Goal: Browse casually: Explore the website without a specific task or goal

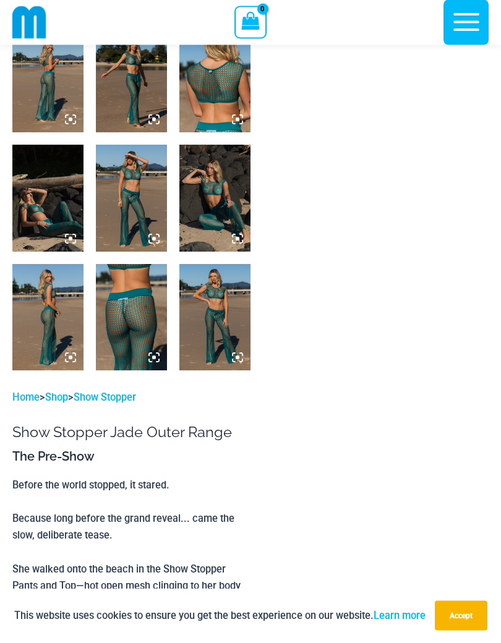
scroll to position [423, 0]
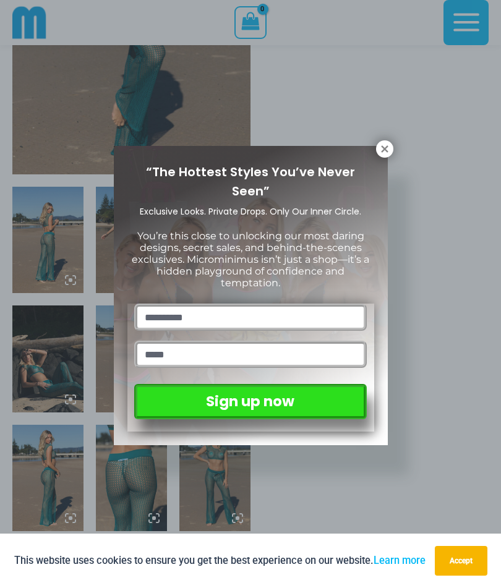
click at [384, 150] on icon at bounding box center [384, 148] width 7 height 7
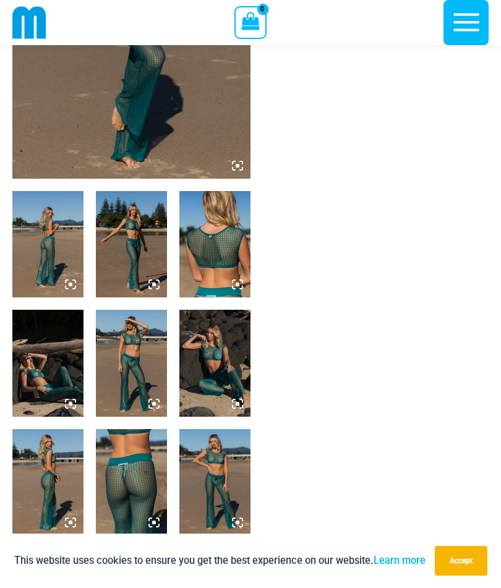
scroll to position [256, 0]
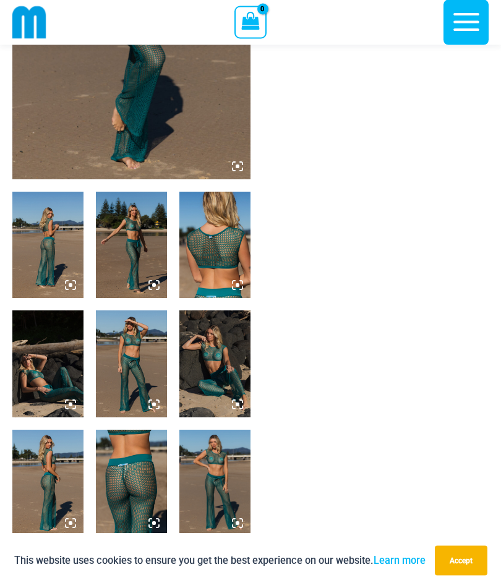
click at [129, 485] on img at bounding box center [131, 484] width 71 height 106
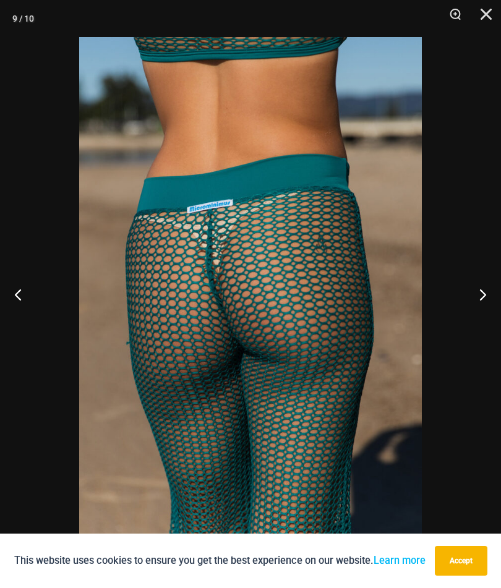
click at [491, 306] on button "Next" at bounding box center [478, 295] width 46 height 62
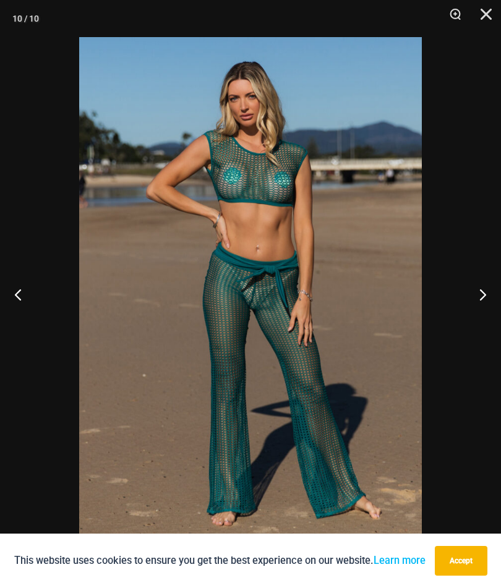
click at [489, 292] on button "Next" at bounding box center [478, 295] width 46 height 62
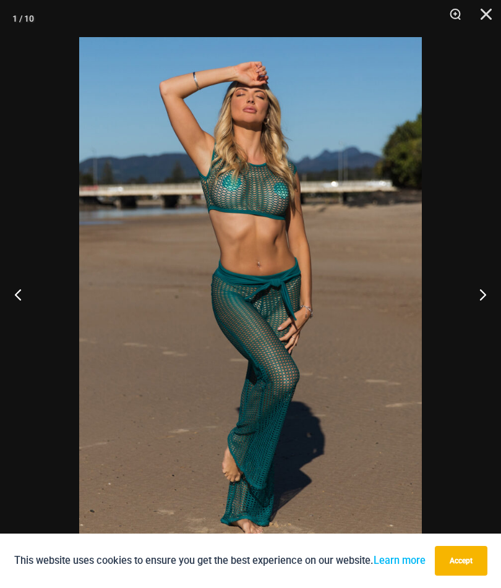
click at [494, 294] on button "Next" at bounding box center [478, 295] width 46 height 62
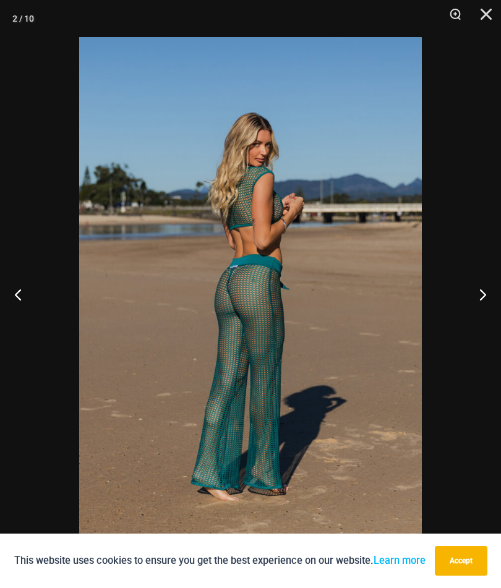
click at [494, 294] on button "Next" at bounding box center [478, 295] width 46 height 62
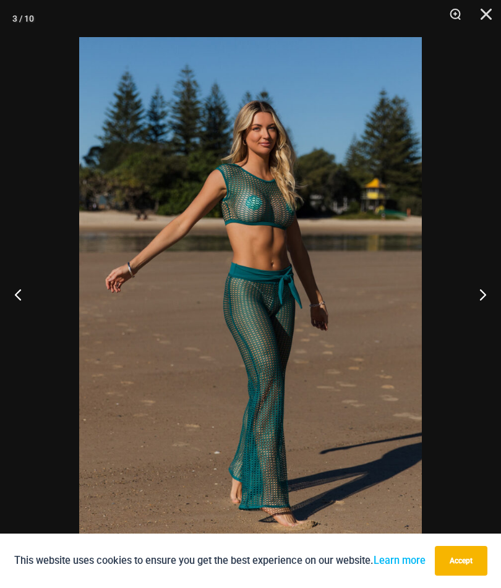
click at [491, 295] on button "Next" at bounding box center [478, 295] width 46 height 62
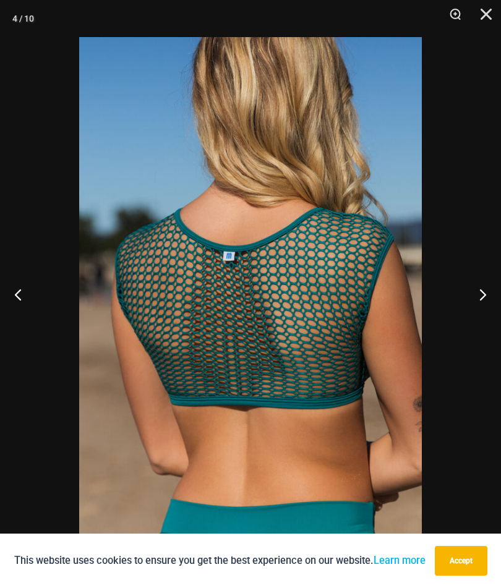
click at [495, 297] on button "Next" at bounding box center [478, 295] width 46 height 62
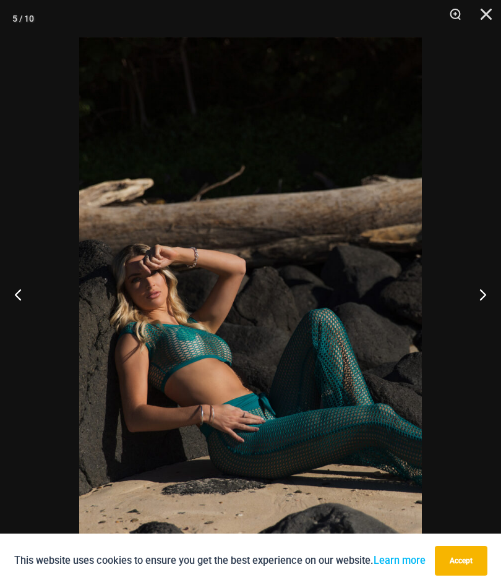
click at [498, 296] on button "Next" at bounding box center [478, 295] width 46 height 62
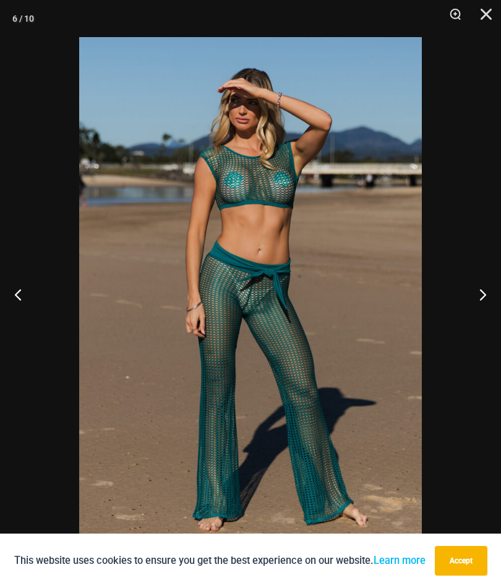
click at [491, 301] on button "Next" at bounding box center [478, 295] width 46 height 62
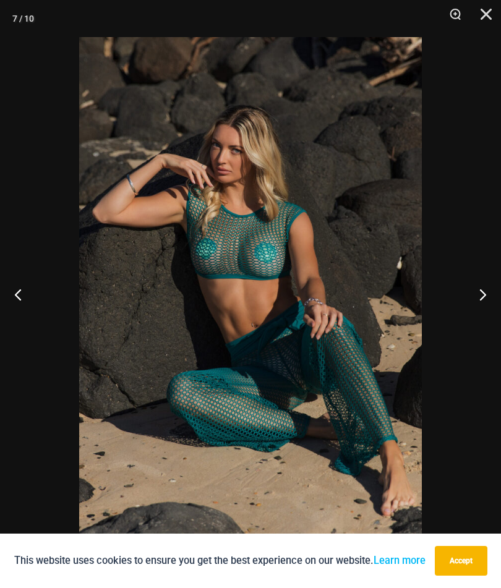
click at [491, 300] on button "Next" at bounding box center [478, 295] width 46 height 62
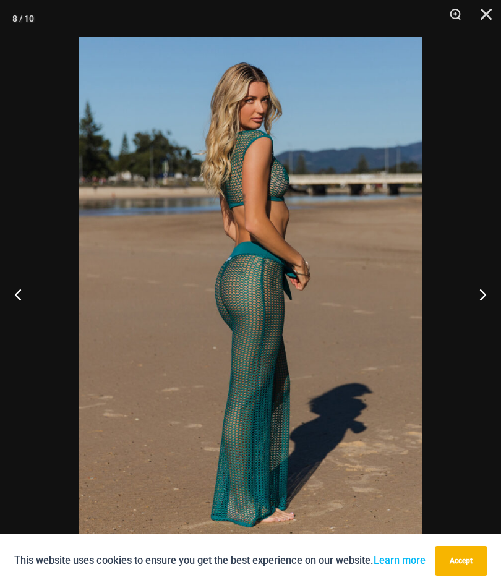
click at [491, 302] on button "Next" at bounding box center [478, 295] width 46 height 62
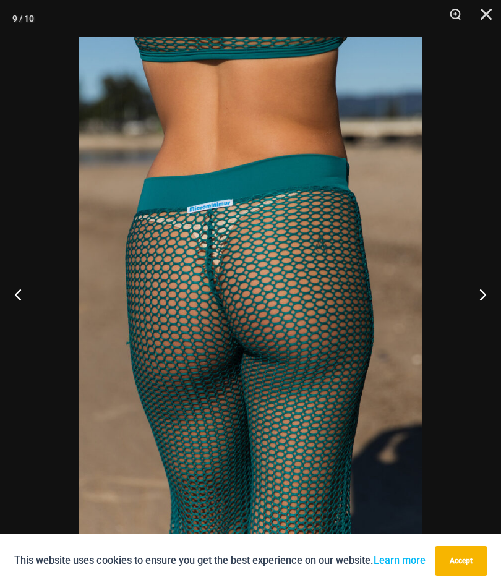
click at [493, 299] on button "Next" at bounding box center [478, 295] width 46 height 62
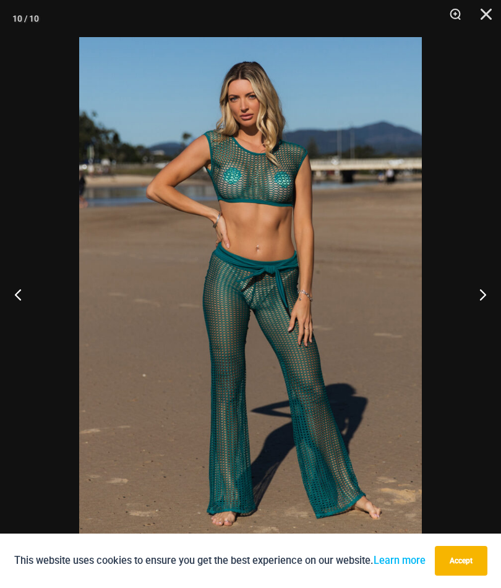
click at [494, 1] on button "Close" at bounding box center [481, 18] width 31 height 37
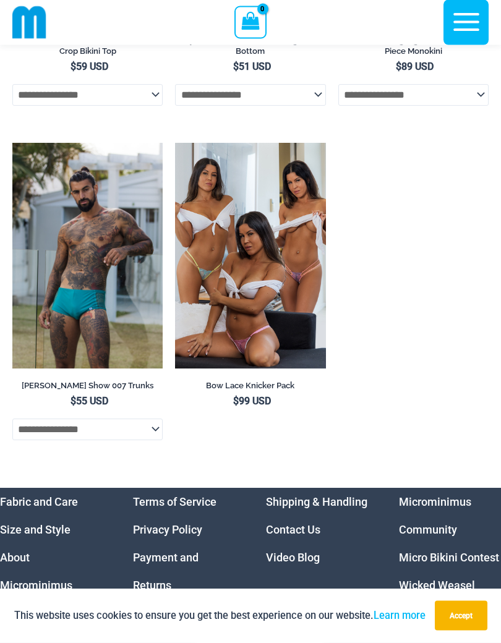
scroll to position [5492, 0]
click at [175, 143] on img at bounding box center [175, 143] width 0 height 0
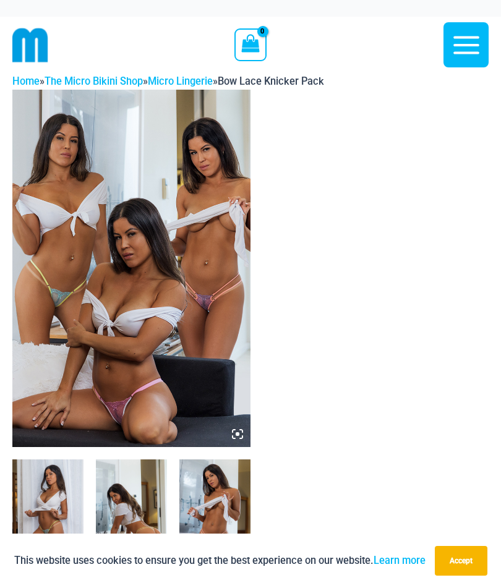
click at [220, 282] on img at bounding box center [131, 269] width 238 height 358
click at [194, 301] on img at bounding box center [131, 269] width 238 height 358
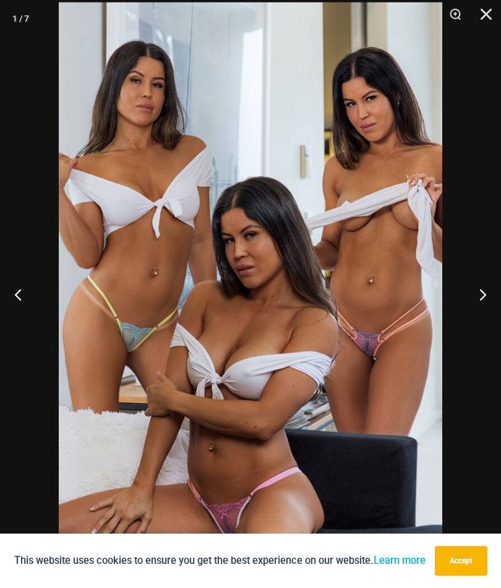
click at [489, 293] on button "Next" at bounding box center [478, 295] width 46 height 62
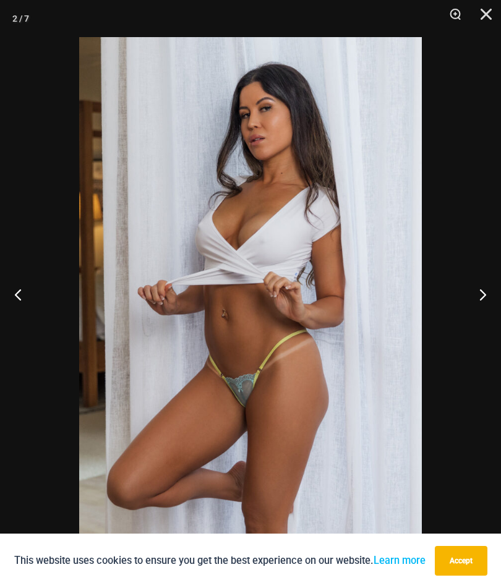
click at [482, 303] on button "Next" at bounding box center [478, 295] width 46 height 62
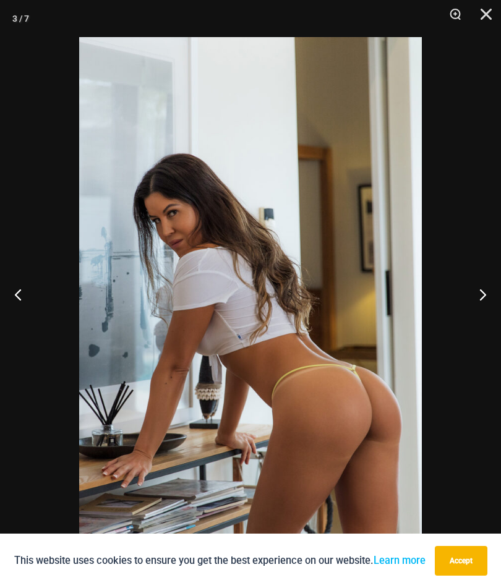
click at [482, 304] on button "Next" at bounding box center [478, 295] width 46 height 62
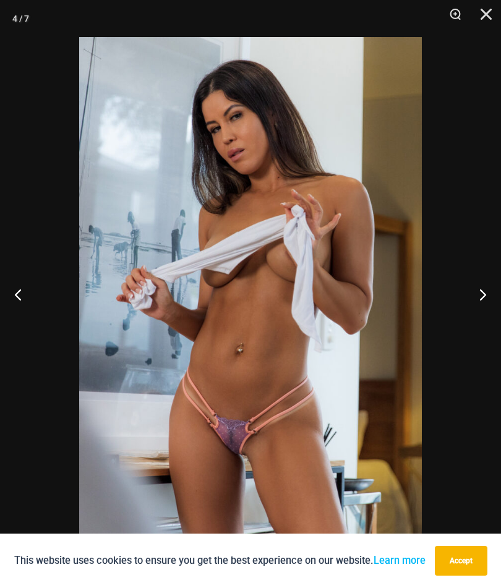
click at [491, 293] on button "Next" at bounding box center [478, 295] width 46 height 62
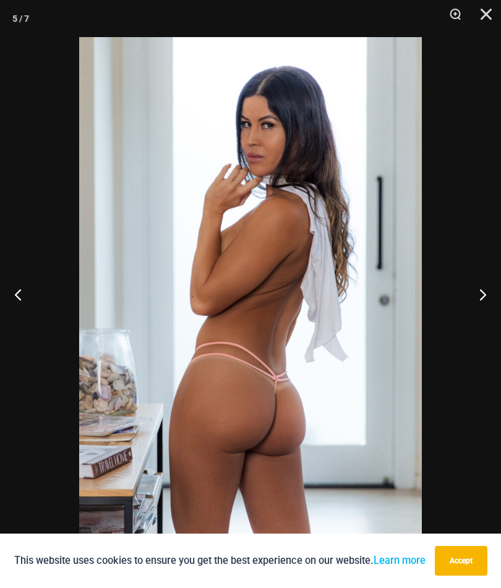
click at [481, 300] on button "Next" at bounding box center [478, 295] width 46 height 62
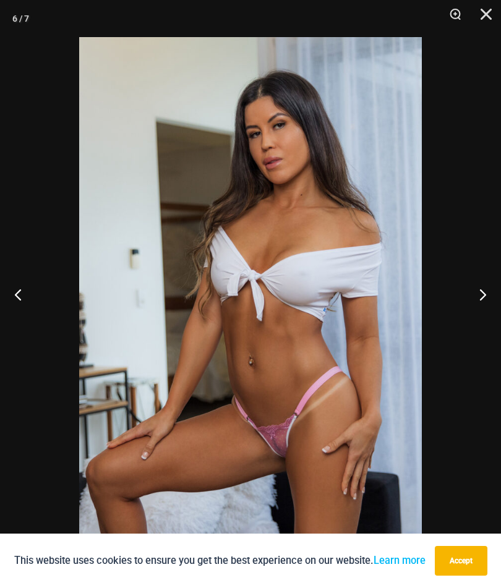
click at [483, 306] on button "Next" at bounding box center [478, 295] width 46 height 62
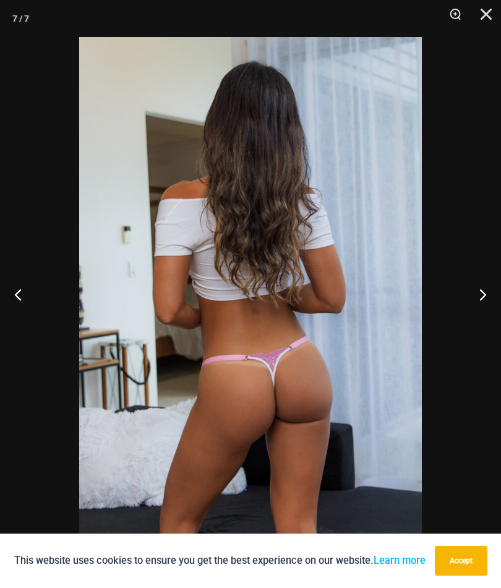
click at [476, 306] on button "Next" at bounding box center [478, 295] width 46 height 62
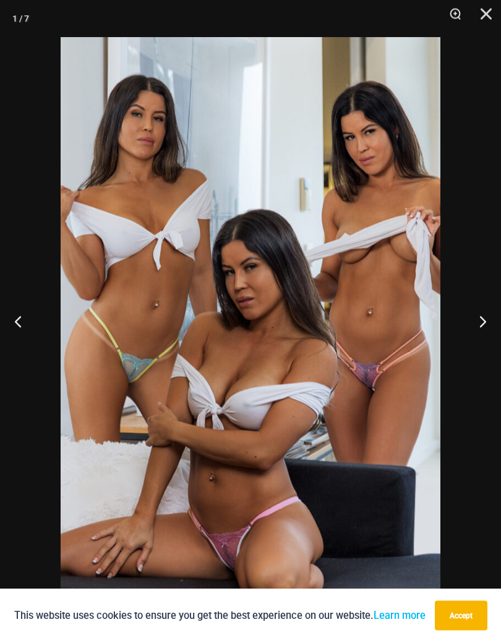
scroll to position [1761, 0]
click at [493, 13] on button "Close" at bounding box center [481, 18] width 31 height 37
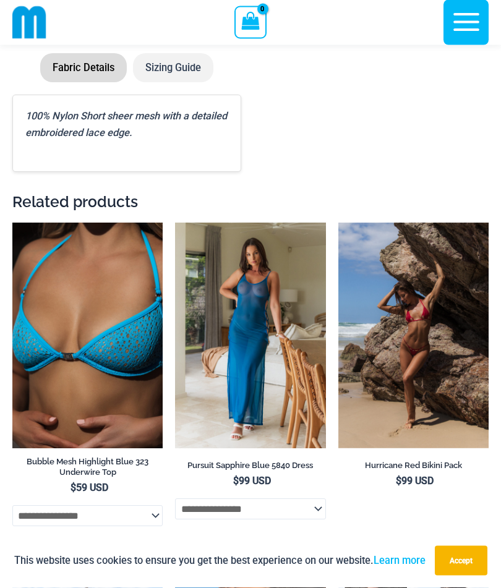
scroll to position [3297, 0]
click at [175, 223] on img at bounding box center [175, 223] width 0 height 0
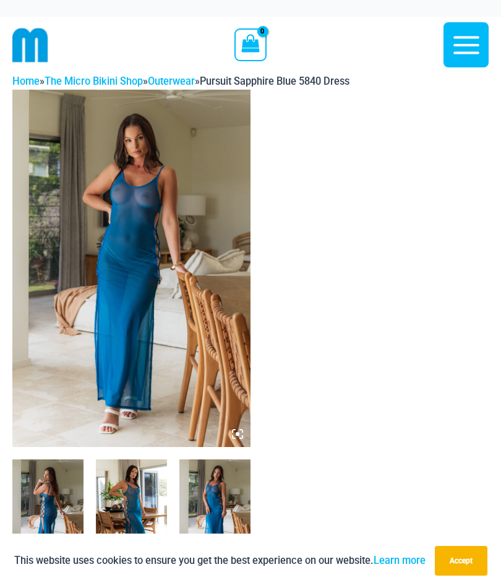
click at [207, 196] on img at bounding box center [131, 269] width 238 height 358
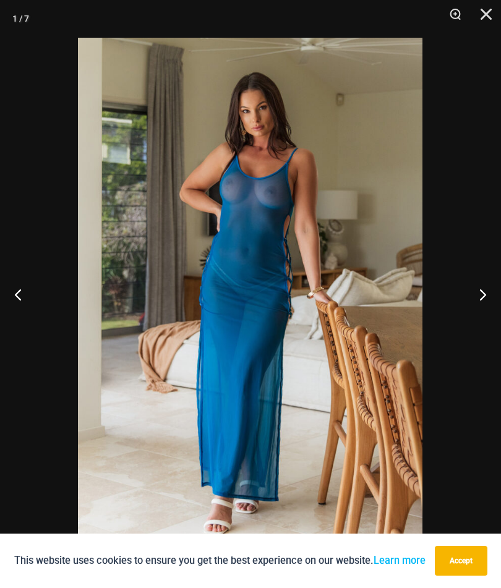
click at [497, 294] on button "Next" at bounding box center [478, 295] width 46 height 62
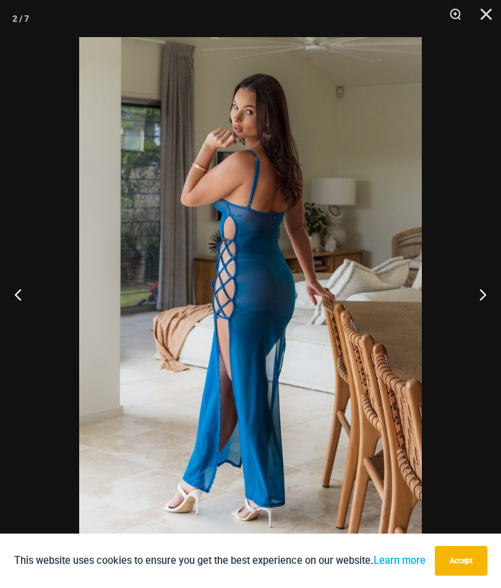
click at [483, 296] on button "Next" at bounding box center [478, 295] width 46 height 62
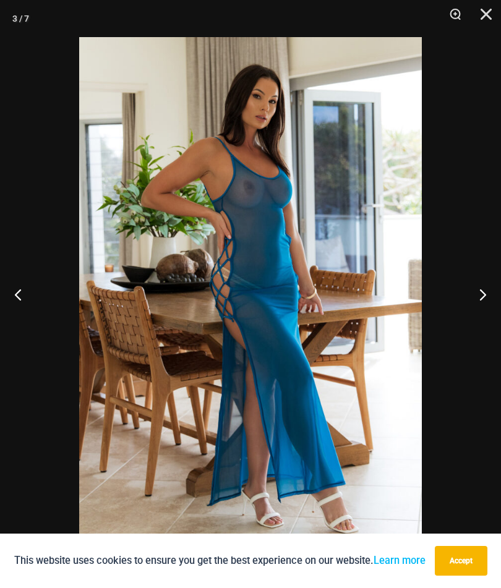
click at [480, 295] on button "Next" at bounding box center [478, 295] width 46 height 62
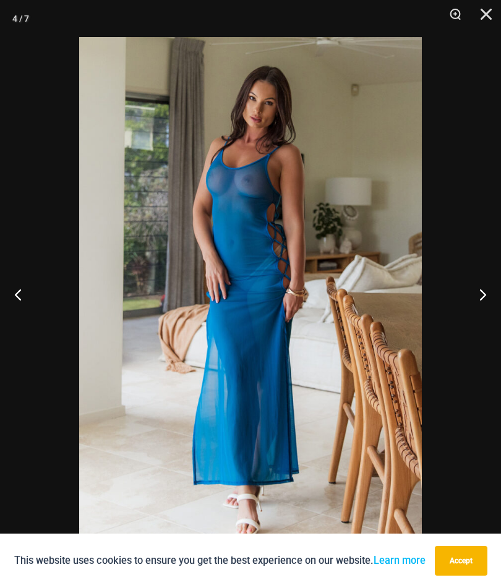
click at [481, 300] on button "Next" at bounding box center [478, 295] width 46 height 62
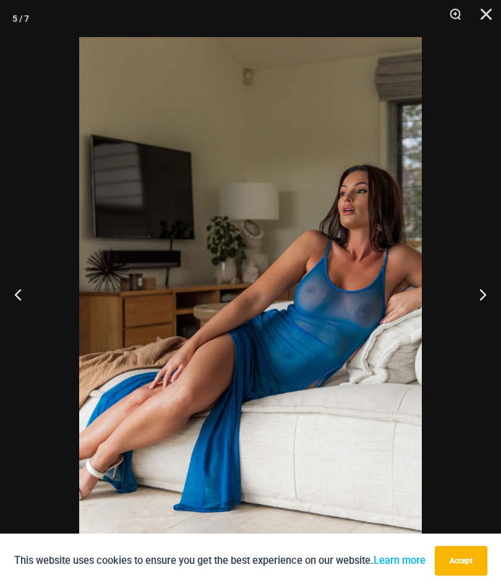
click at [488, 293] on button "Next" at bounding box center [478, 295] width 46 height 62
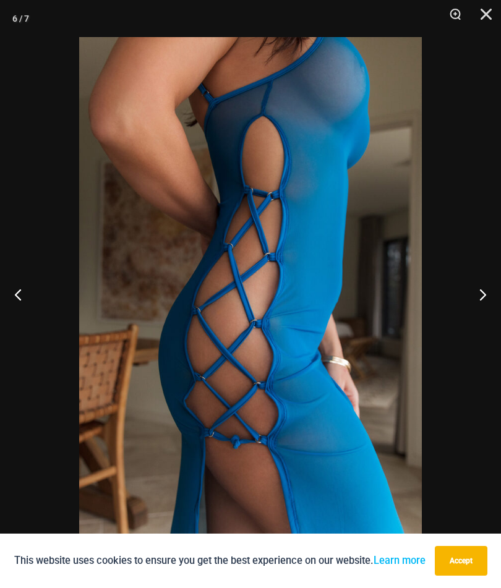
click at [488, 293] on button "Next" at bounding box center [478, 295] width 46 height 62
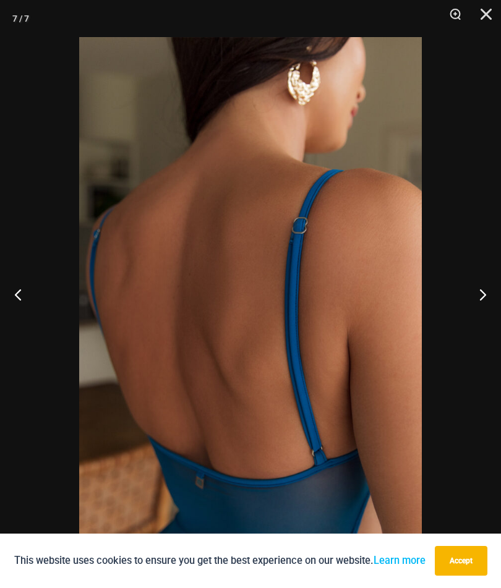
click at [478, 298] on button "Next" at bounding box center [478, 295] width 46 height 62
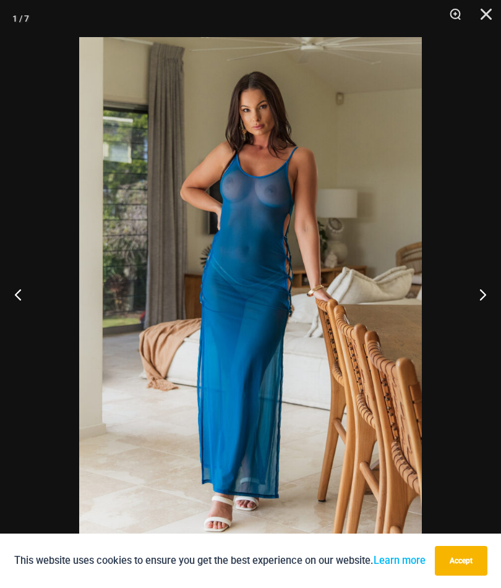
click at [27, 293] on button "Previous" at bounding box center [23, 295] width 46 height 62
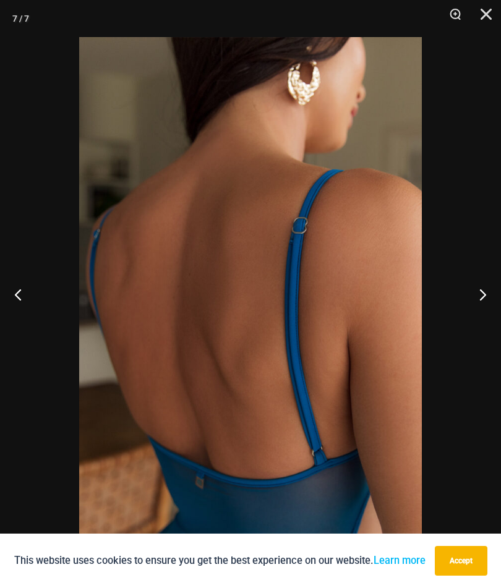
click at [26, 292] on button "Previous" at bounding box center [23, 295] width 46 height 62
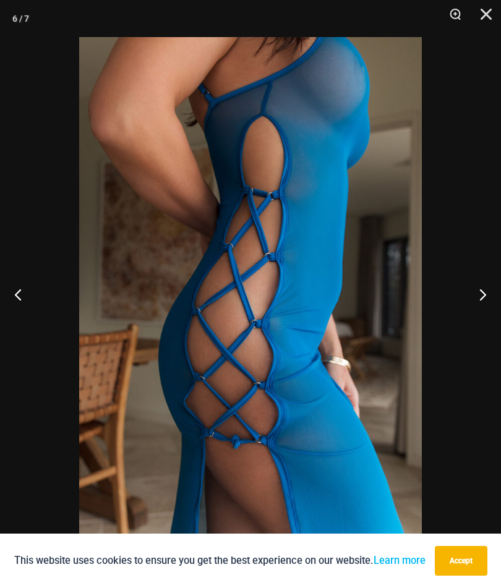
click at [481, 294] on button "Next" at bounding box center [478, 295] width 46 height 62
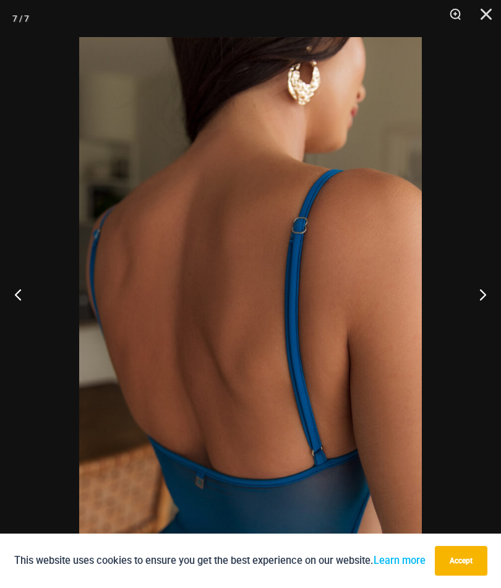
click at [488, 289] on button "Next" at bounding box center [478, 295] width 46 height 62
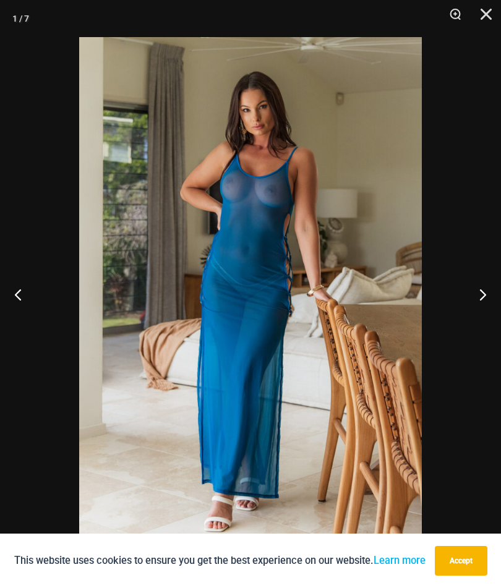
click at [490, 296] on button "Next" at bounding box center [478, 295] width 46 height 62
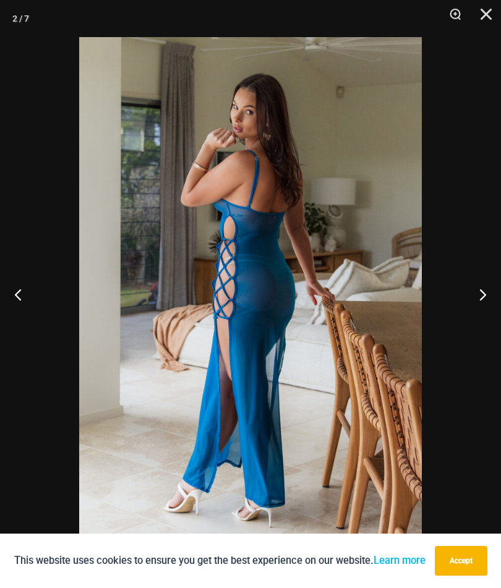
click at [496, 290] on button "Next" at bounding box center [478, 295] width 46 height 62
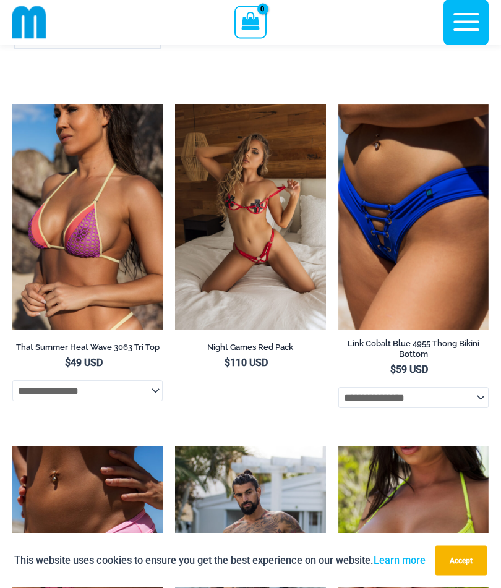
scroll to position [2559, 0]
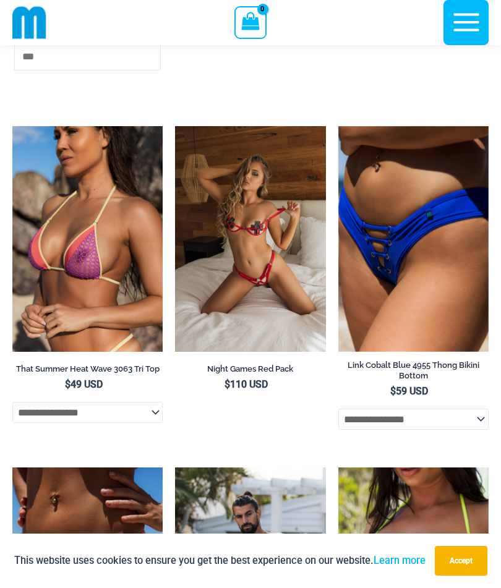
click at [175, 126] on img at bounding box center [175, 126] width 0 height 0
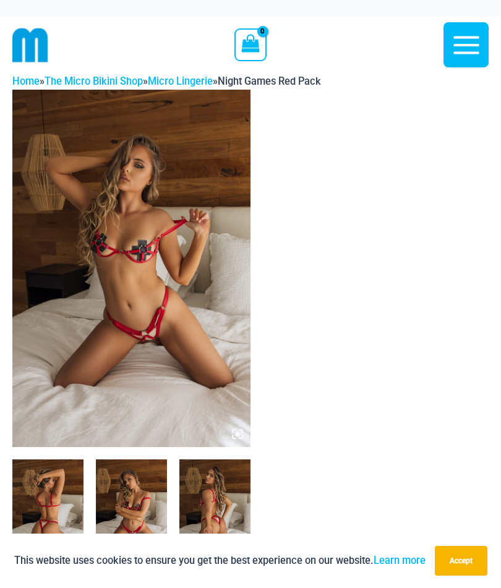
click at [220, 246] on img at bounding box center [131, 269] width 238 height 358
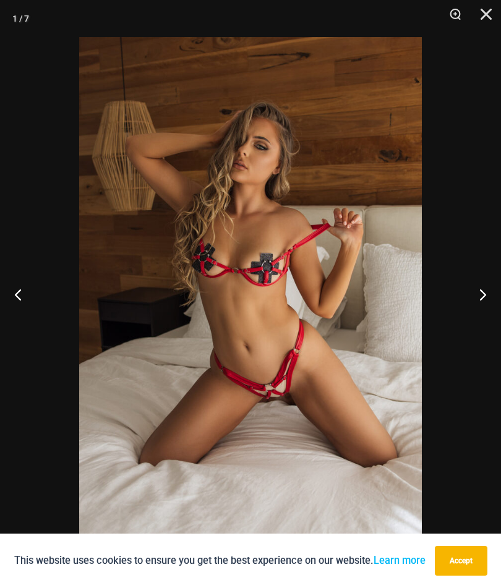
click at [481, 301] on button "Next" at bounding box center [478, 295] width 46 height 62
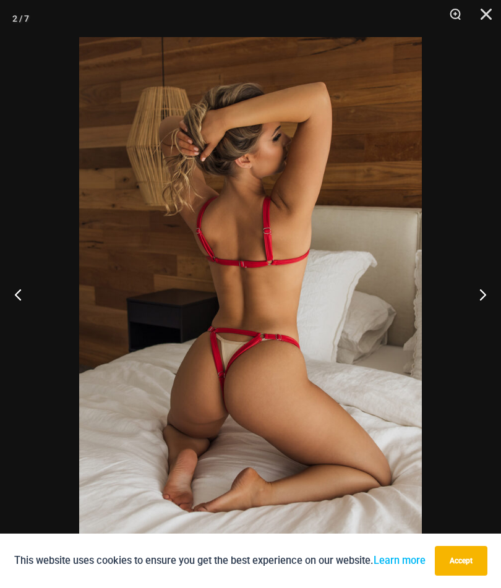
click at [481, 293] on button "Next" at bounding box center [478, 295] width 46 height 62
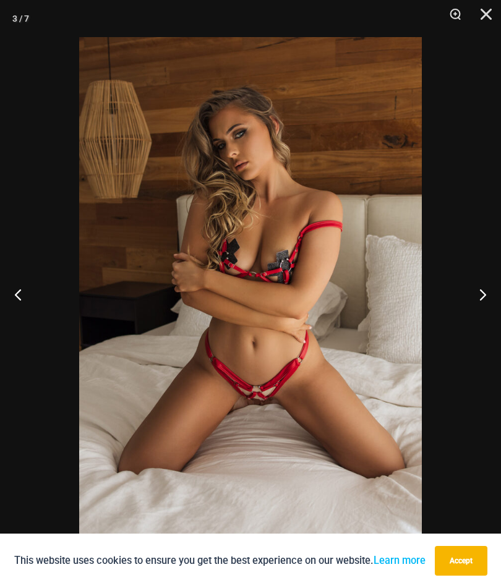
click at [480, 300] on button "Next" at bounding box center [478, 295] width 46 height 62
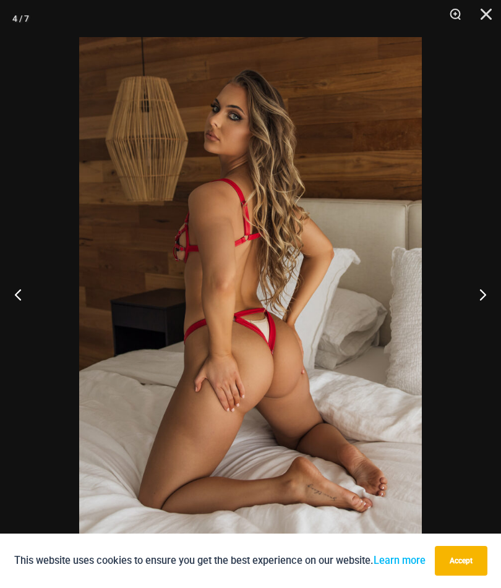
click at [20, 293] on button "Previous" at bounding box center [23, 295] width 46 height 62
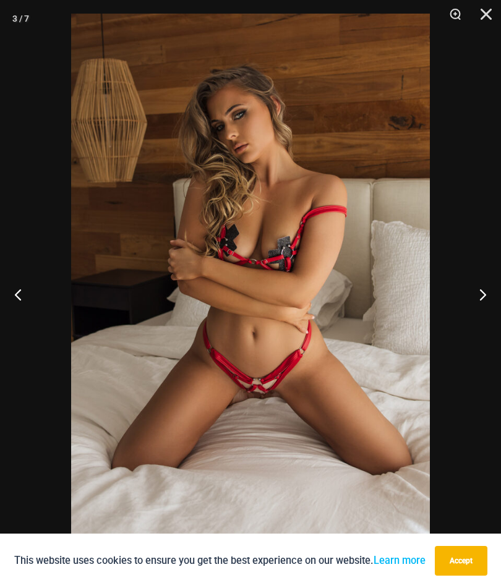
click at [481, 294] on button "Next" at bounding box center [478, 295] width 46 height 62
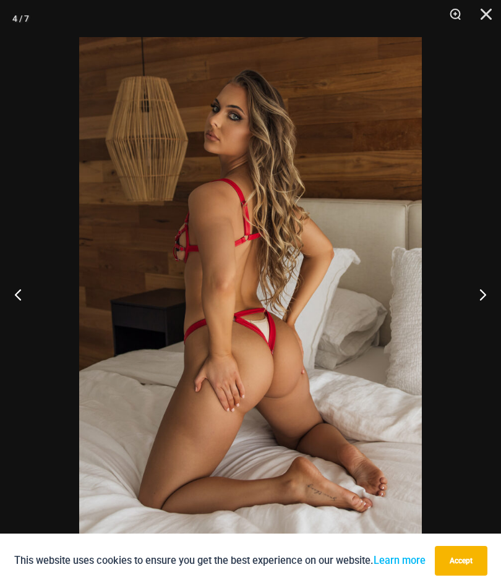
click at [492, 307] on button "Next" at bounding box center [478, 295] width 46 height 62
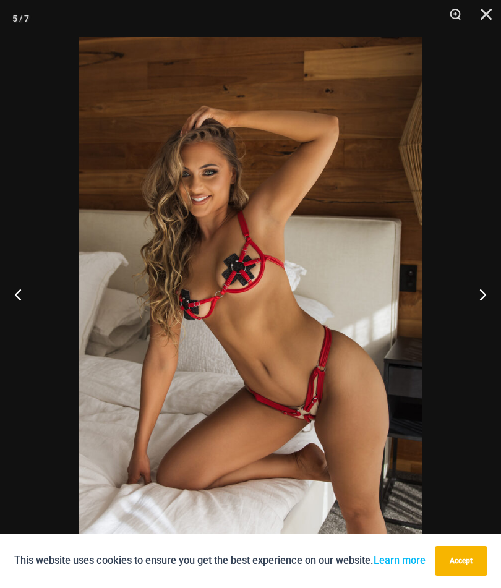
click at [491, 309] on button "Next" at bounding box center [478, 295] width 46 height 62
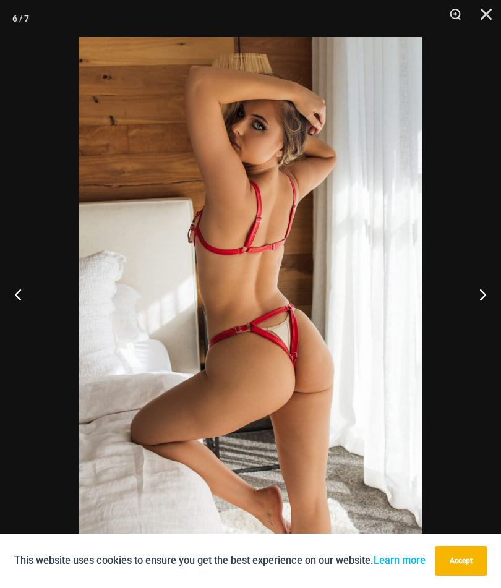
click at [484, 298] on button "Next" at bounding box center [478, 295] width 46 height 62
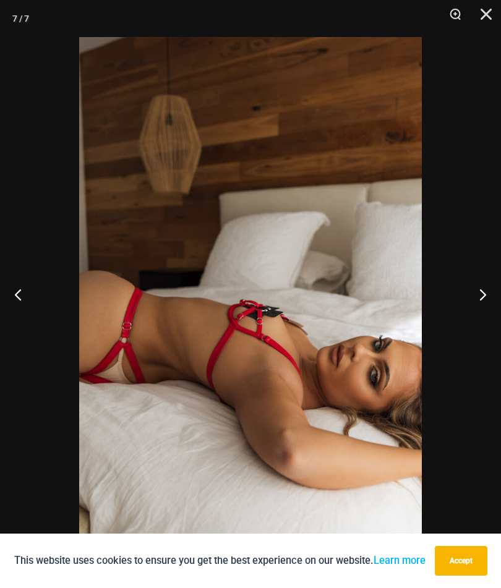
click at [494, 296] on button "Next" at bounding box center [478, 295] width 46 height 62
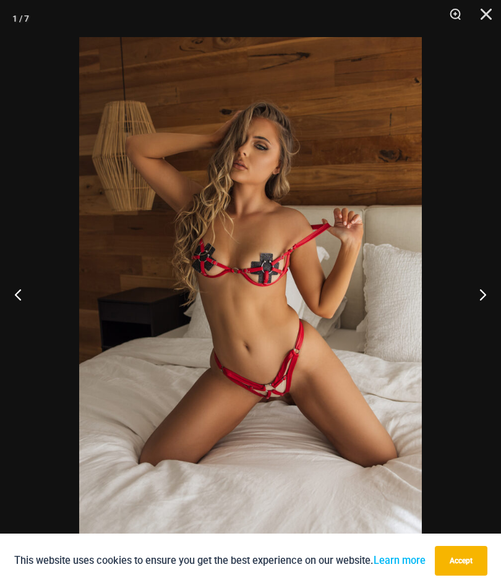
click at [495, 296] on button "Next" at bounding box center [478, 295] width 46 height 62
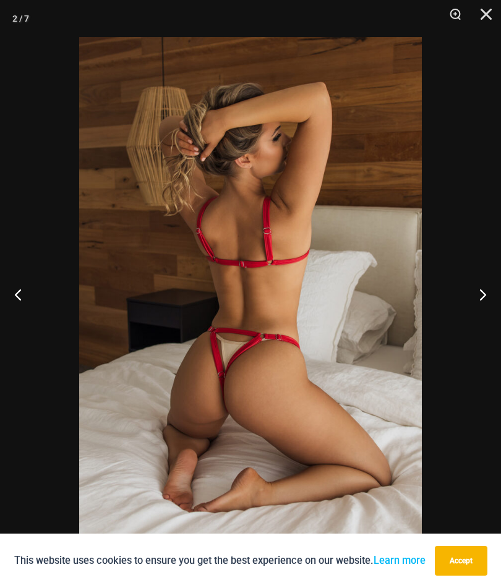
click at [496, 294] on button "Next" at bounding box center [478, 295] width 46 height 62
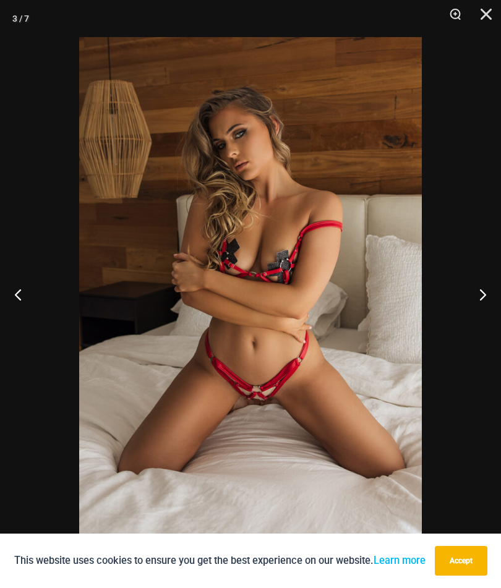
click at [498, 298] on button "Next" at bounding box center [478, 295] width 46 height 62
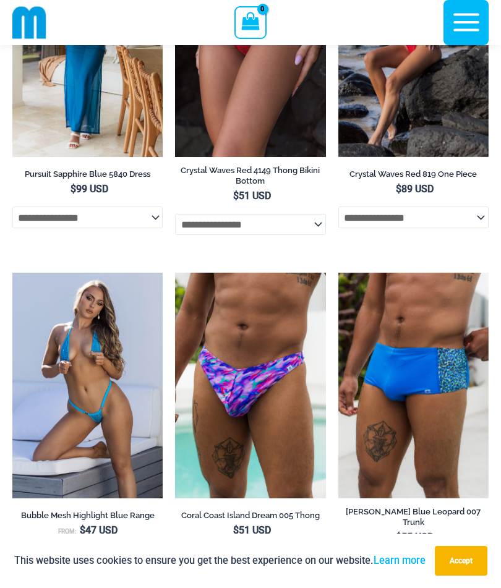
scroll to position [3702, 0]
